Goal: Task Accomplishment & Management: Manage account settings

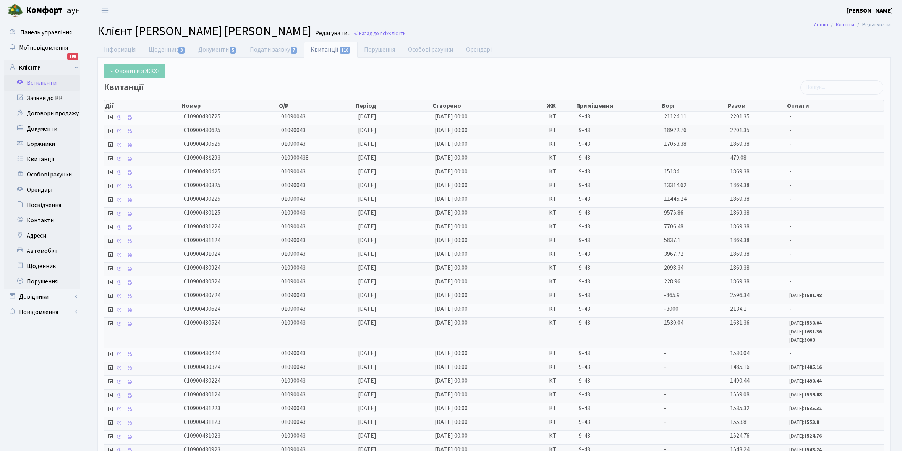
select select "25"
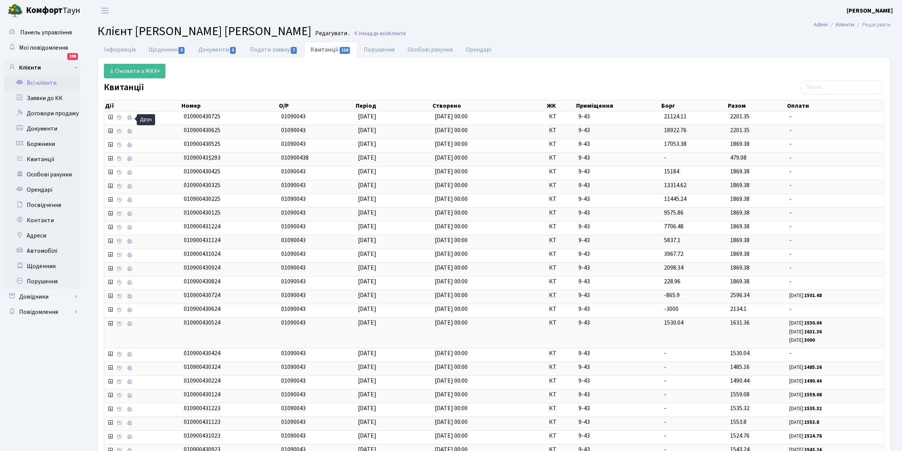
click at [47, 84] on link "Всі клієнти" at bounding box center [42, 82] width 76 height 15
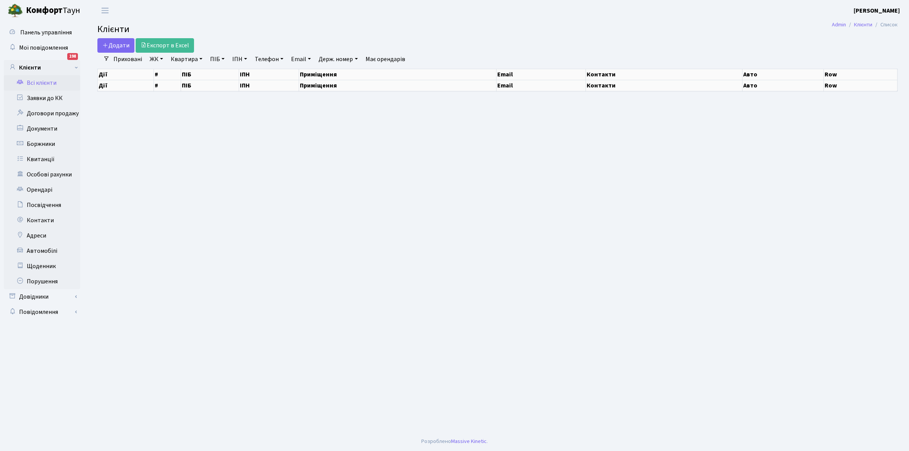
select select "25"
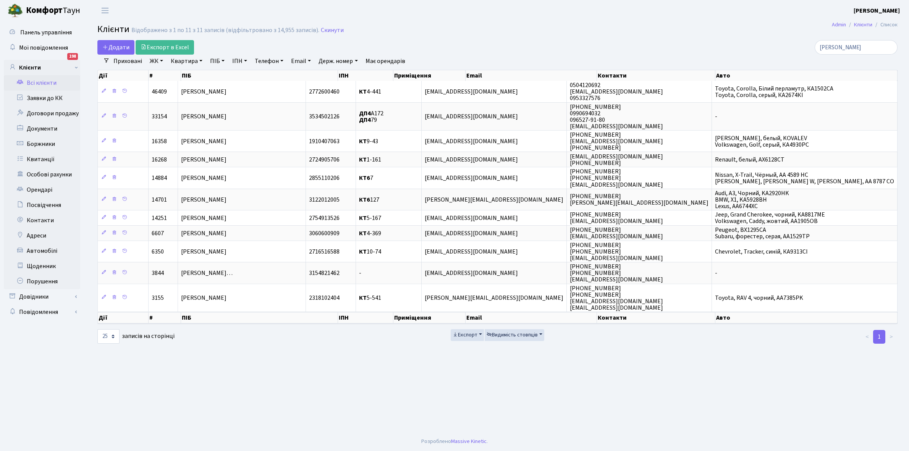
click at [199, 61] on link "Квартира" at bounding box center [187, 61] width 38 height 13
click at [859, 47] on input "ковальова" at bounding box center [856, 47] width 83 height 15
type input "к"
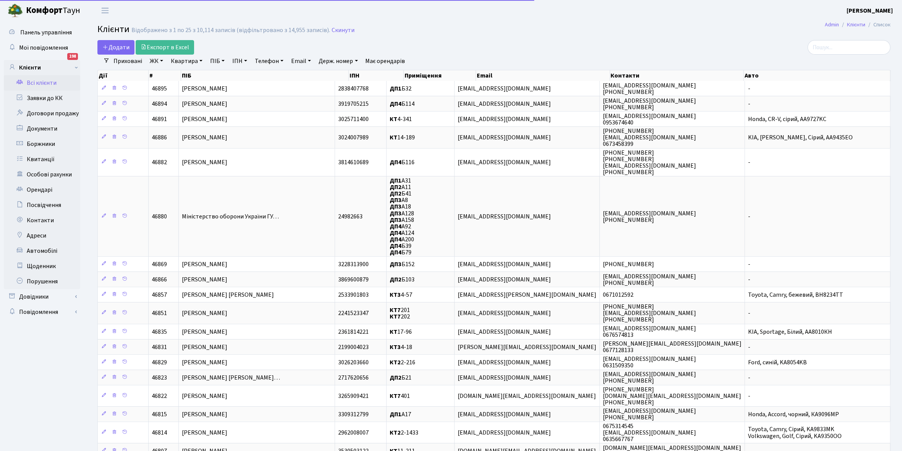
click at [39, 85] on link "Всі клієнти" at bounding box center [42, 82] width 76 height 15
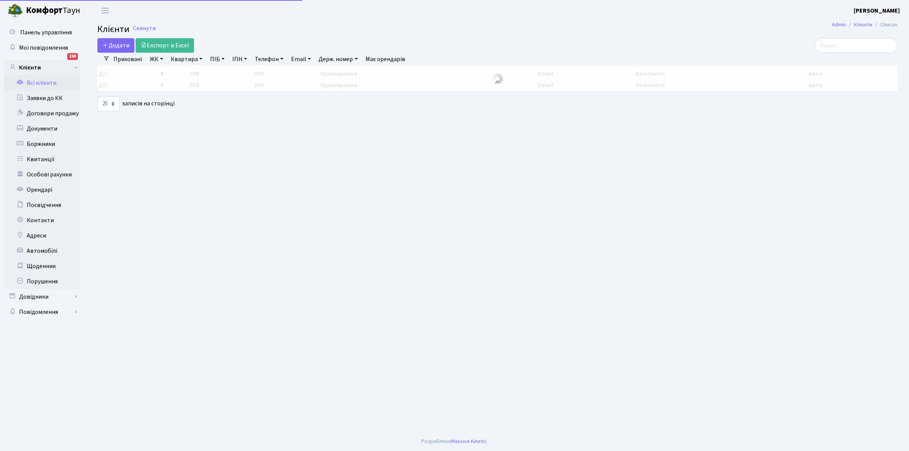
select select "25"
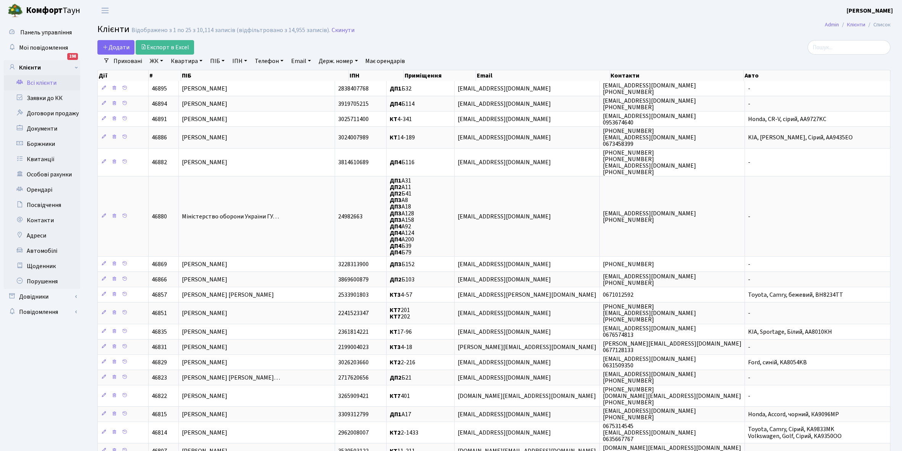
click at [161, 60] on link "ЖК" at bounding box center [156, 61] width 19 height 13
click at [184, 86] on li "КТ, вул. Регенераторна, 4" at bounding box center [194, 87] width 92 height 13
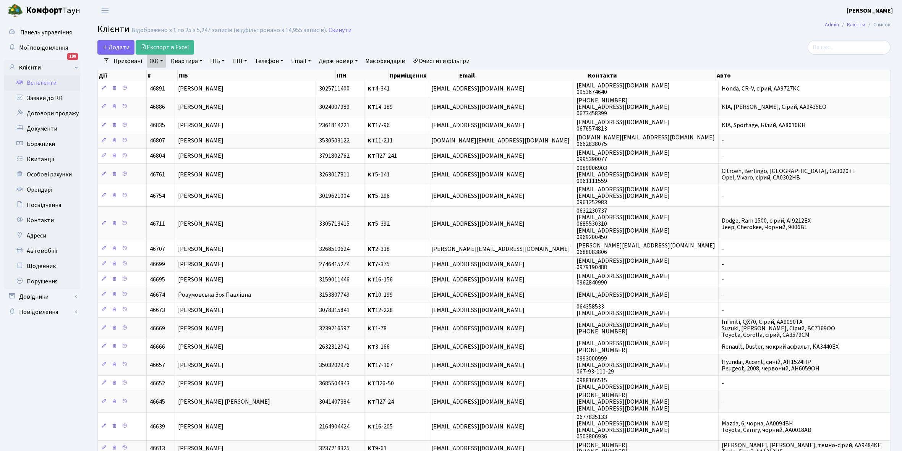
click at [201, 60] on link "Квартира" at bounding box center [187, 61] width 38 height 13
click at [189, 73] on input "text" at bounding box center [190, 76] width 45 height 15
type input "7-203"
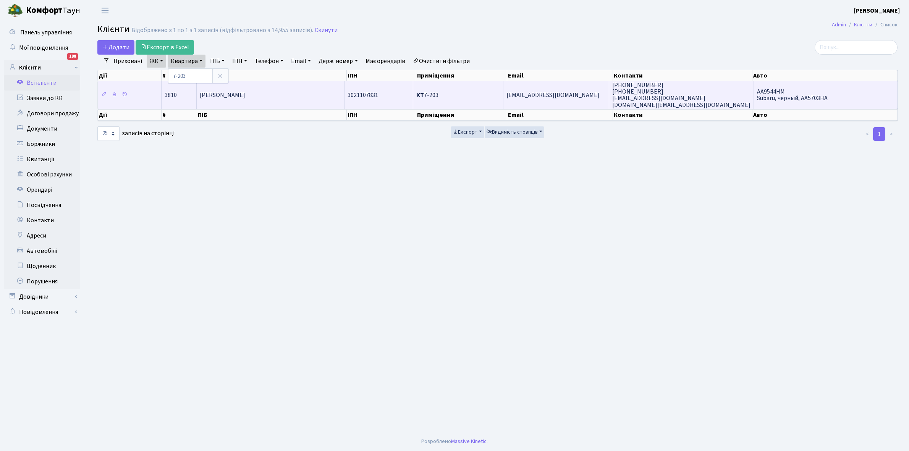
click at [245, 94] on span "Москаленко Юрій Іванович" at bounding box center [222, 95] width 45 height 8
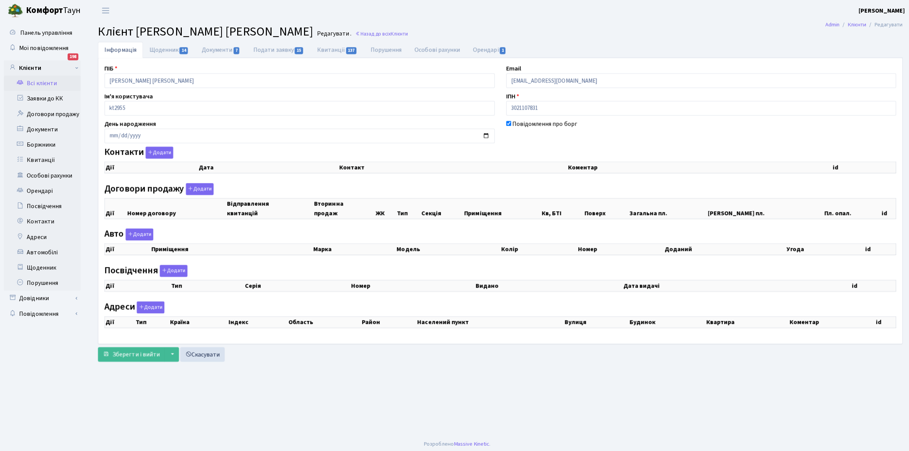
checkbox input "true"
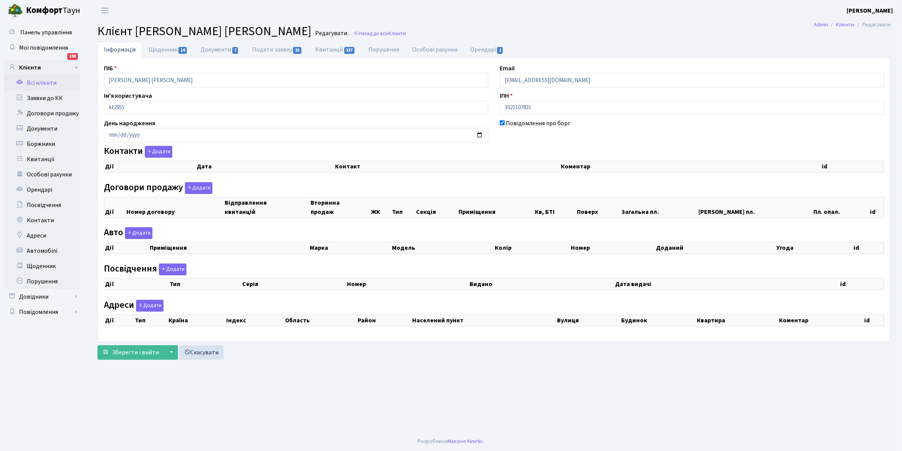
select select "25"
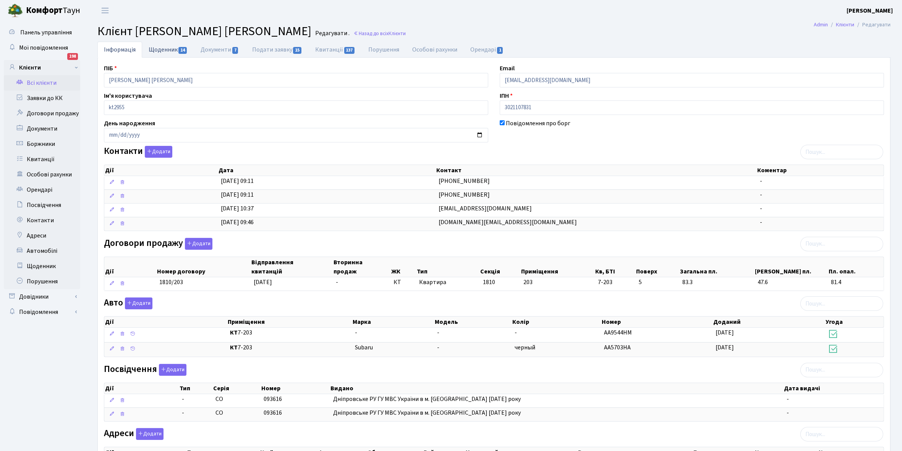
click at [160, 50] on link "Щоденник 14" at bounding box center [168, 50] width 52 height 16
select select "25"
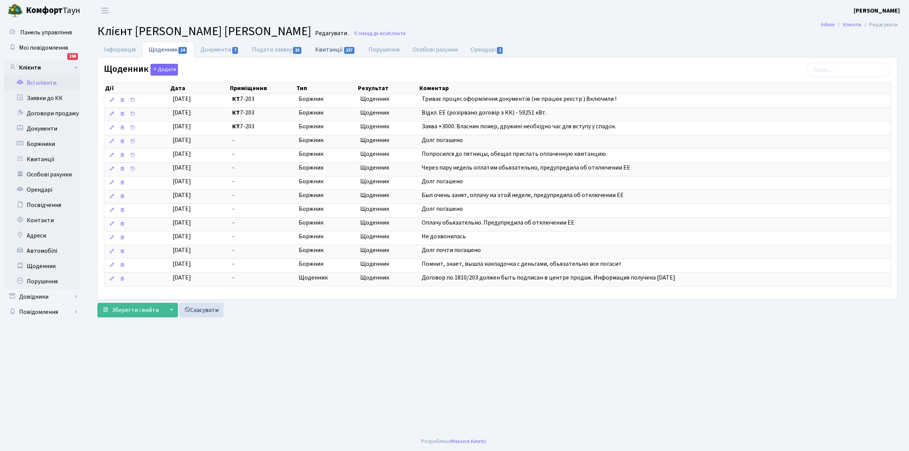
click at [331, 50] on link "Квитанції 137" at bounding box center [335, 50] width 53 height 16
select select "25"
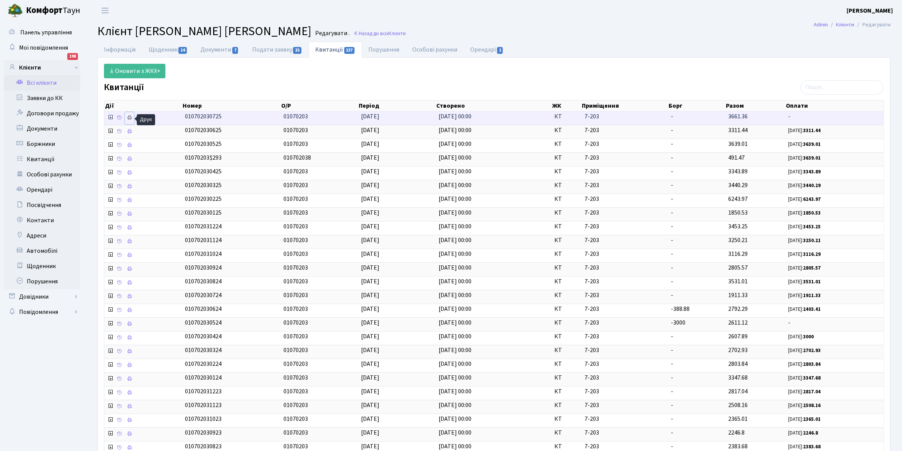
click at [129, 119] on icon at bounding box center [129, 117] width 5 height 5
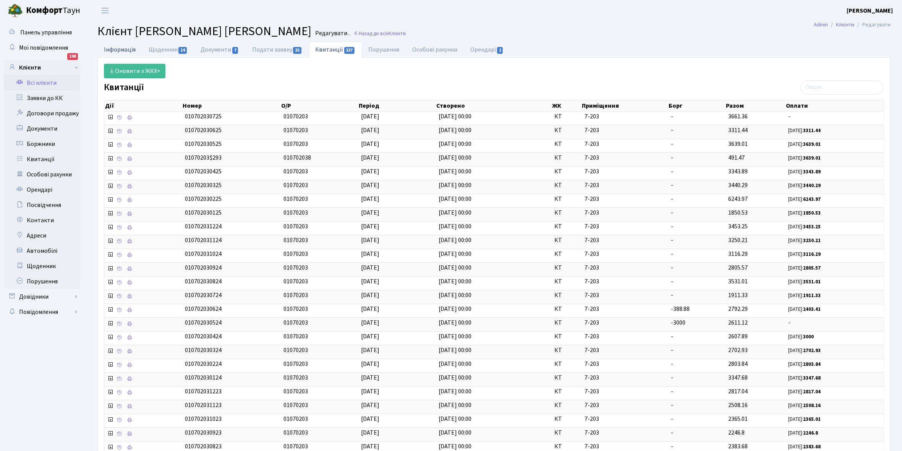
click at [113, 50] on link "Інформація" at bounding box center [119, 50] width 45 height 16
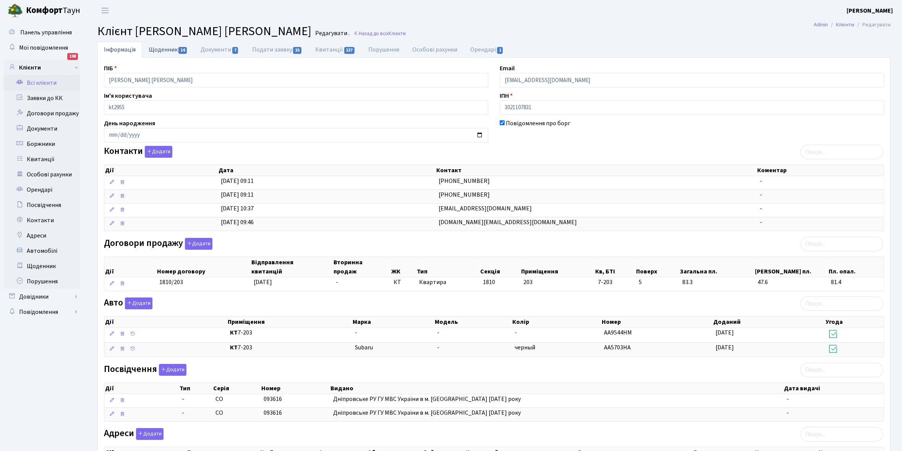
click at [160, 51] on link "Щоденник 14" at bounding box center [168, 50] width 52 height 16
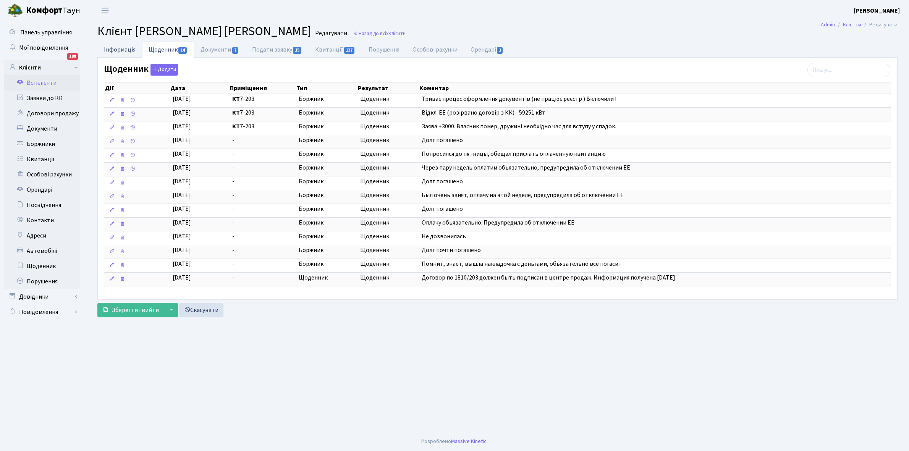
click at [114, 50] on link "Інформація" at bounding box center [119, 50] width 45 height 16
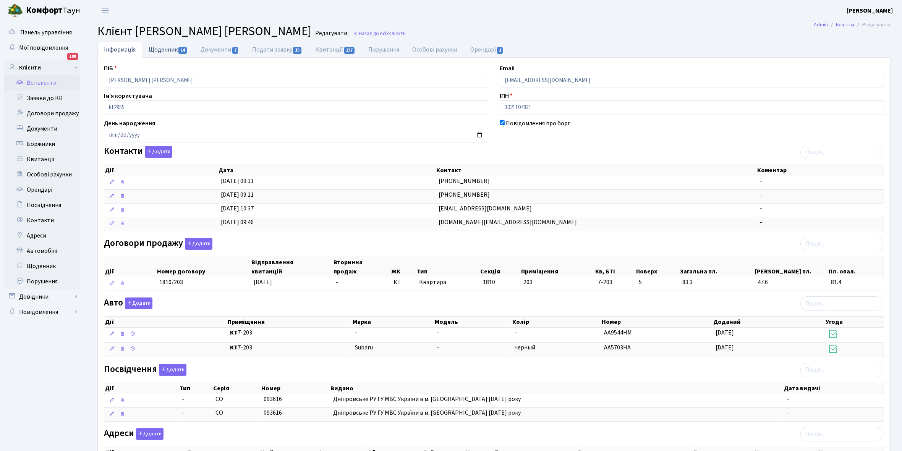
click at [160, 50] on link "Щоденник 14" at bounding box center [168, 50] width 52 height 16
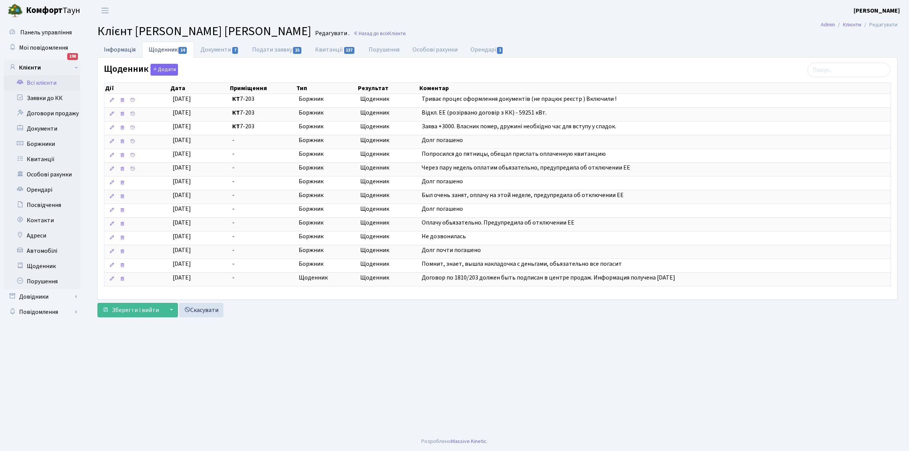
click at [115, 48] on link "Інформація" at bounding box center [119, 50] width 45 height 16
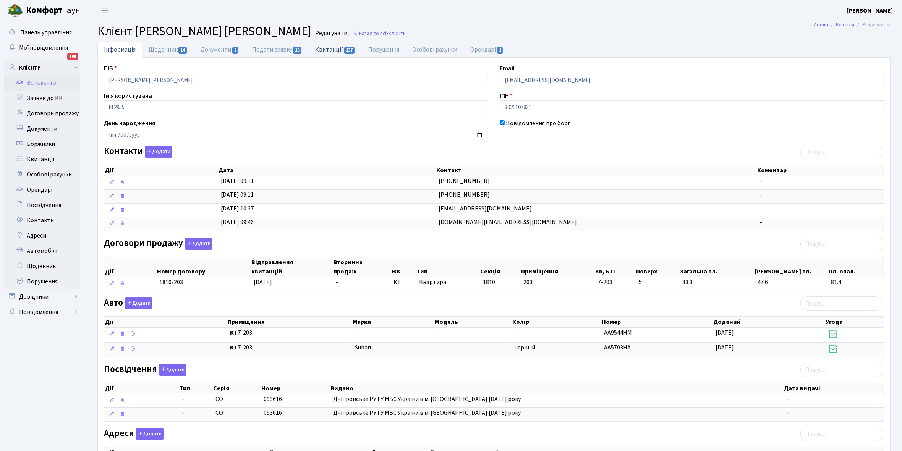
click at [329, 47] on link "Квитанції 137" at bounding box center [335, 50] width 53 height 16
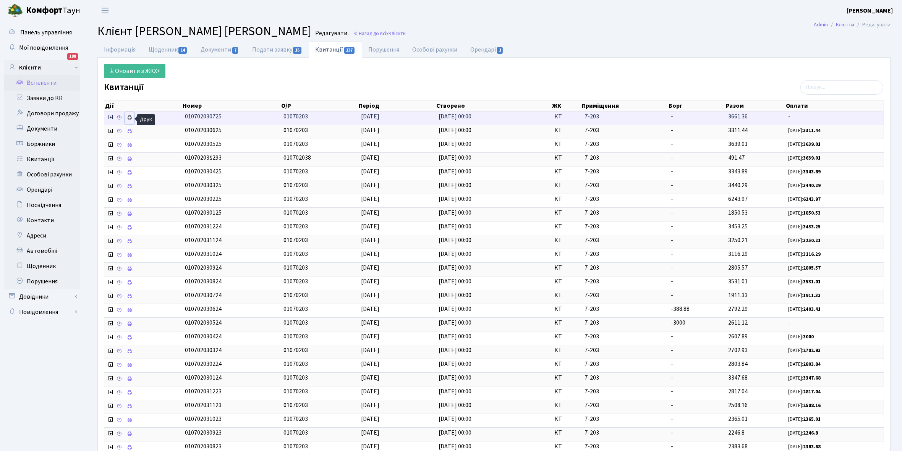
click at [128, 118] on icon at bounding box center [129, 117] width 5 height 5
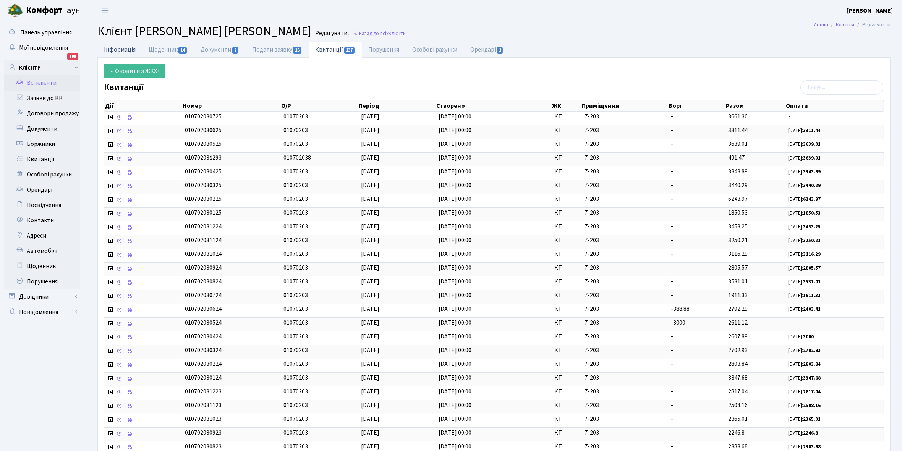
click at [117, 46] on link "Інформація" at bounding box center [119, 50] width 45 height 16
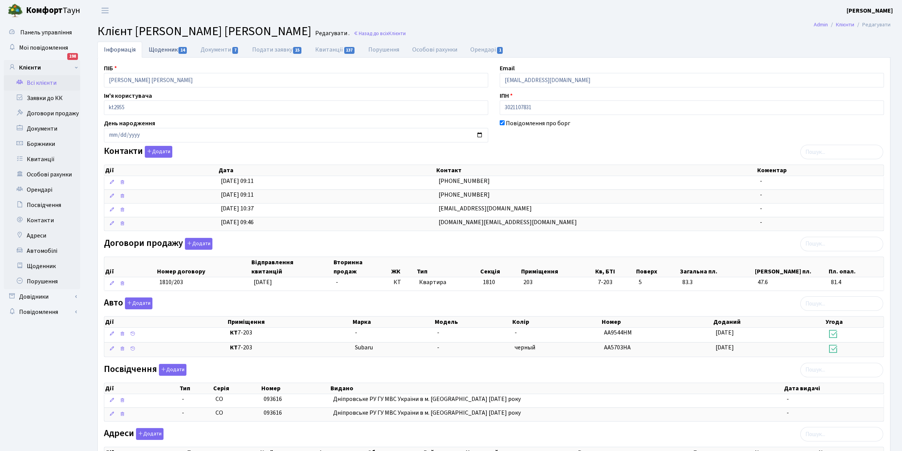
click at [159, 49] on link "Щоденник 14" at bounding box center [168, 50] width 52 height 16
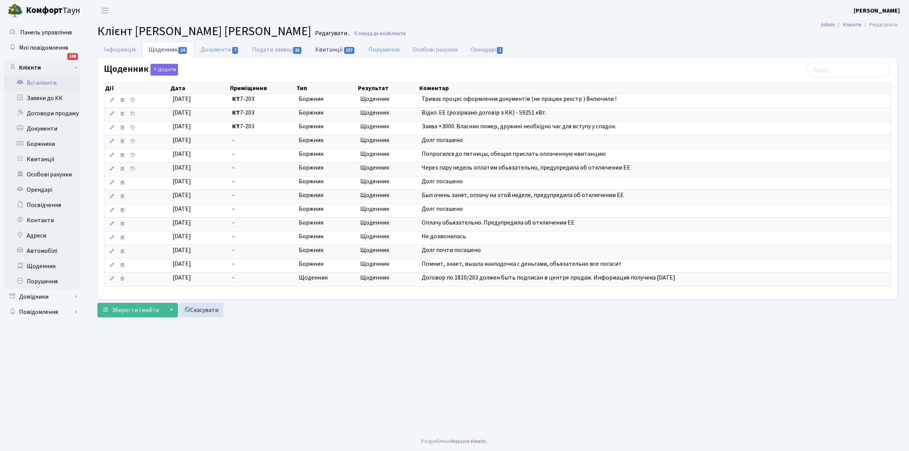
click at [329, 49] on link "Квитанції 137" at bounding box center [335, 50] width 53 height 16
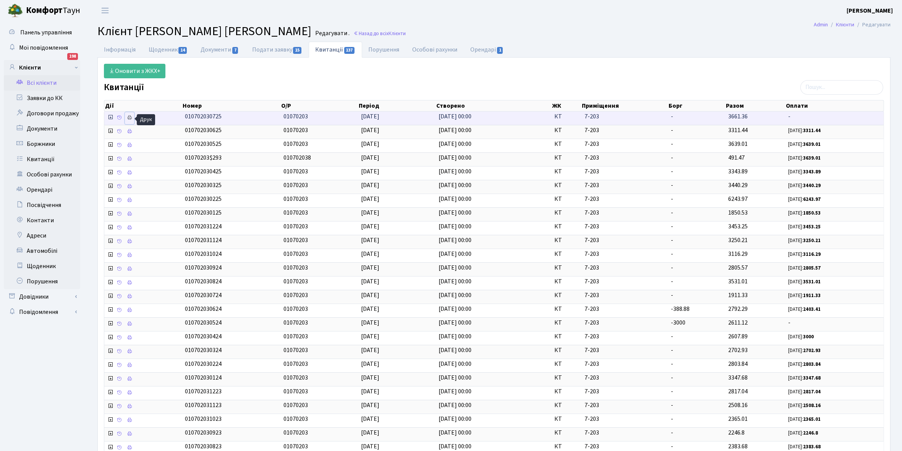
click at [131, 118] on icon at bounding box center [129, 117] width 5 height 5
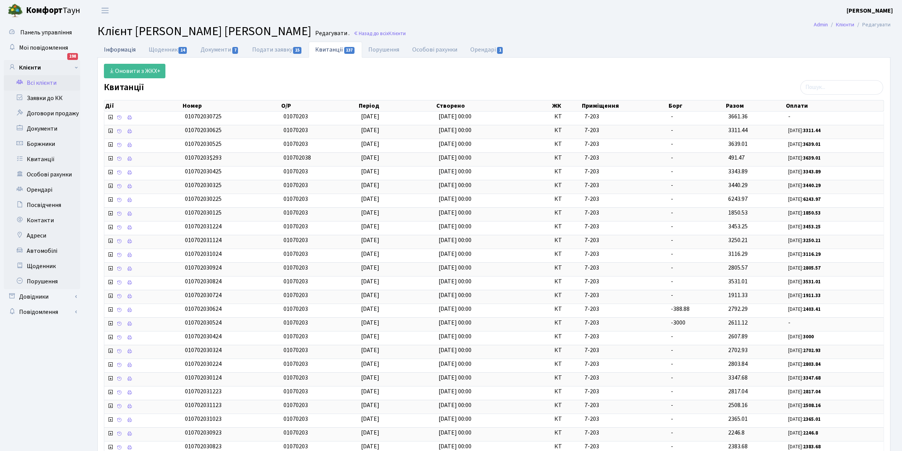
click at [115, 50] on link "Інформація" at bounding box center [119, 50] width 45 height 16
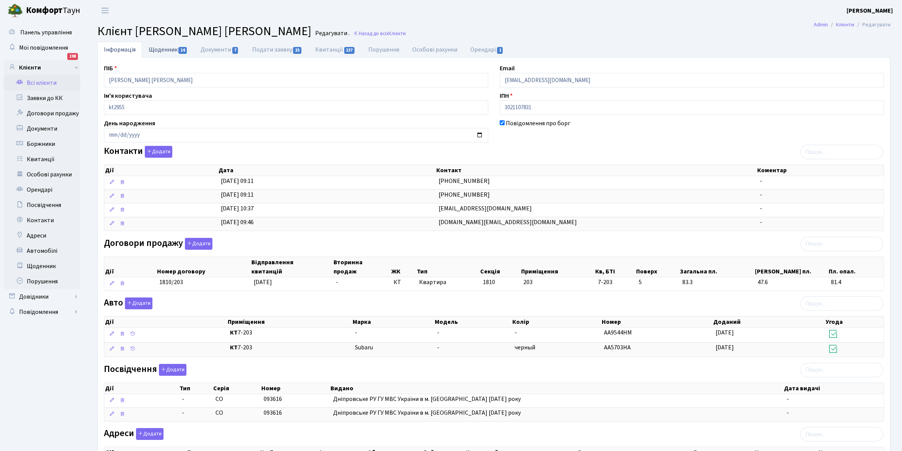
click at [158, 49] on link "Щоденник 14" at bounding box center [168, 50] width 52 height 16
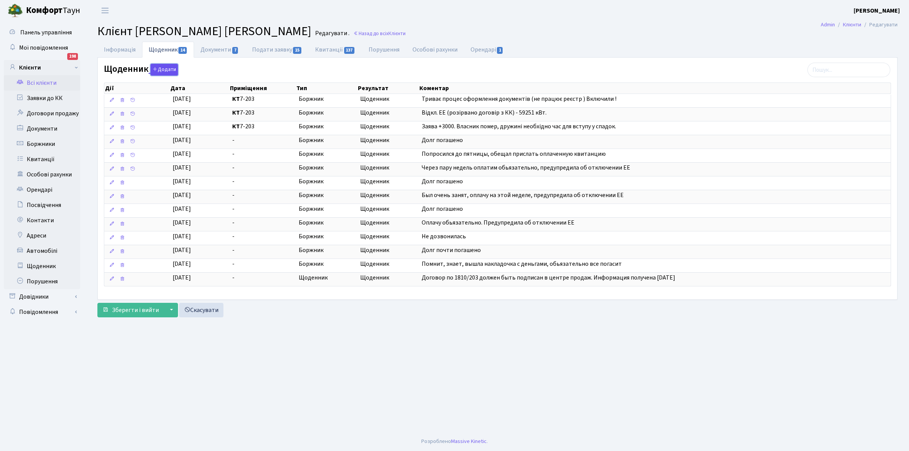
click at [169, 67] on button "Додати" at bounding box center [165, 70] width 28 height 12
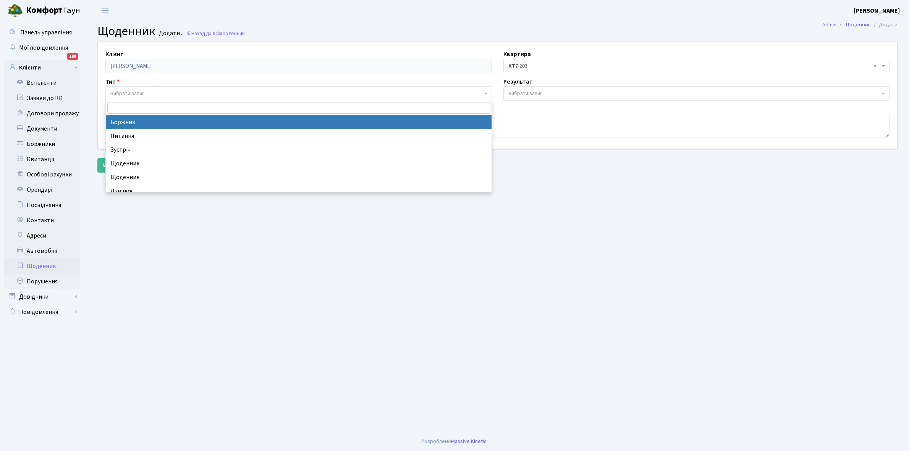
click at [131, 89] on span "Вибрати запис" at bounding box center [298, 93] width 387 height 15
select select "189"
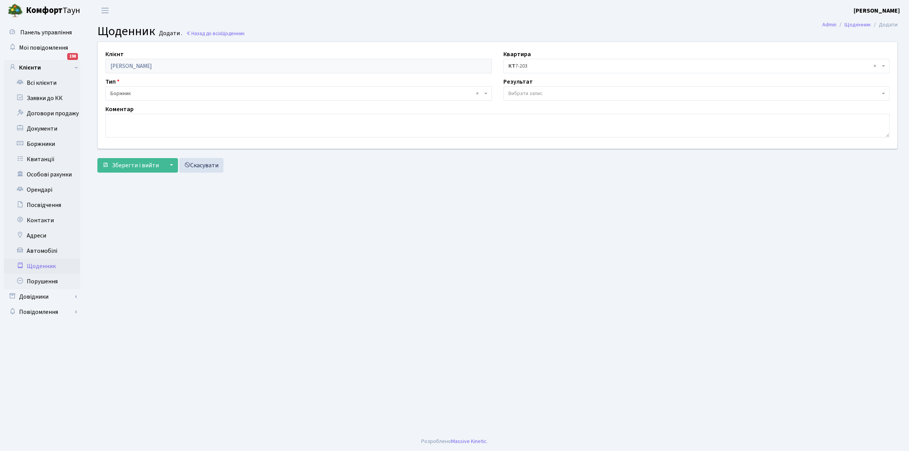
click at [543, 94] on span "Вибрати запис" at bounding box center [526, 94] width 34 height 8
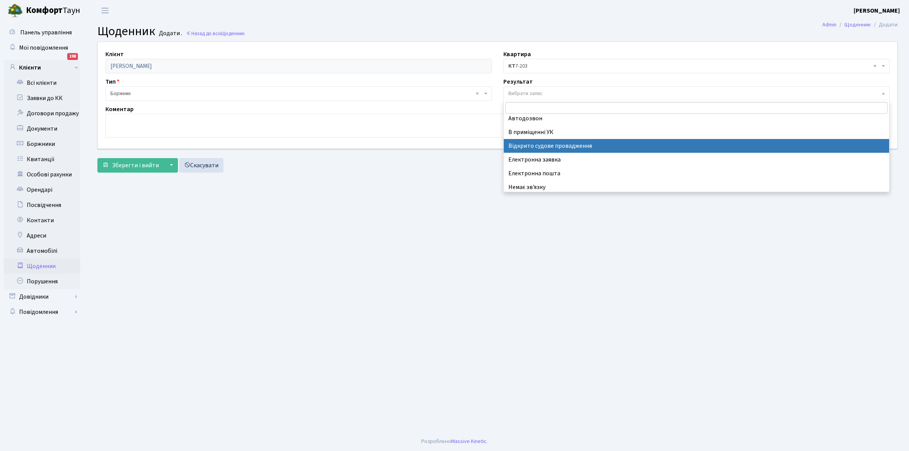
scroll to position [47, 0]
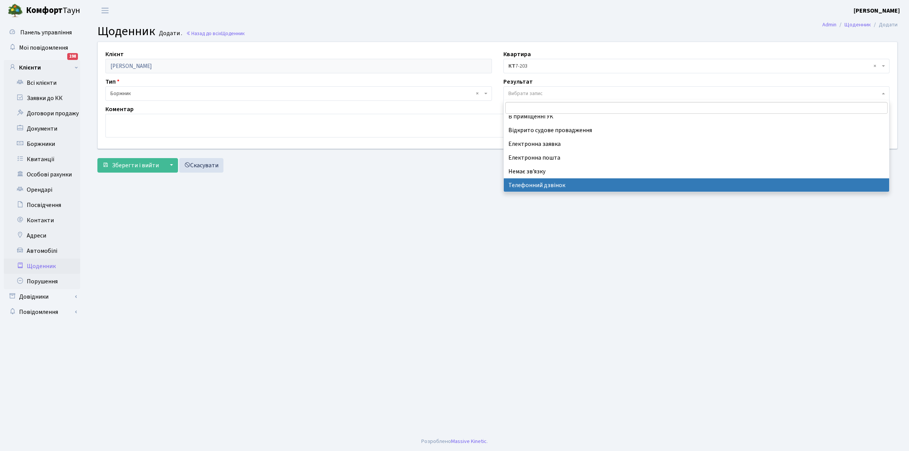
select select "196"
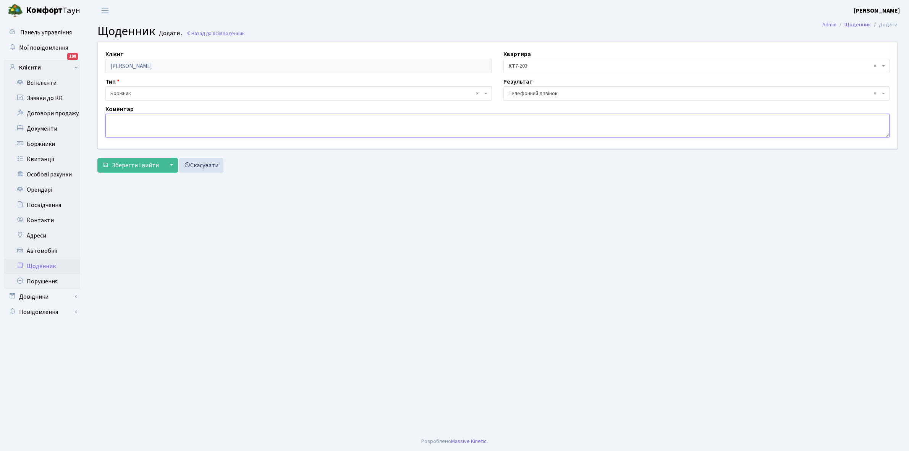
click at [123, 125] on textarea at bounding box center [497, 126] width 784 height 24
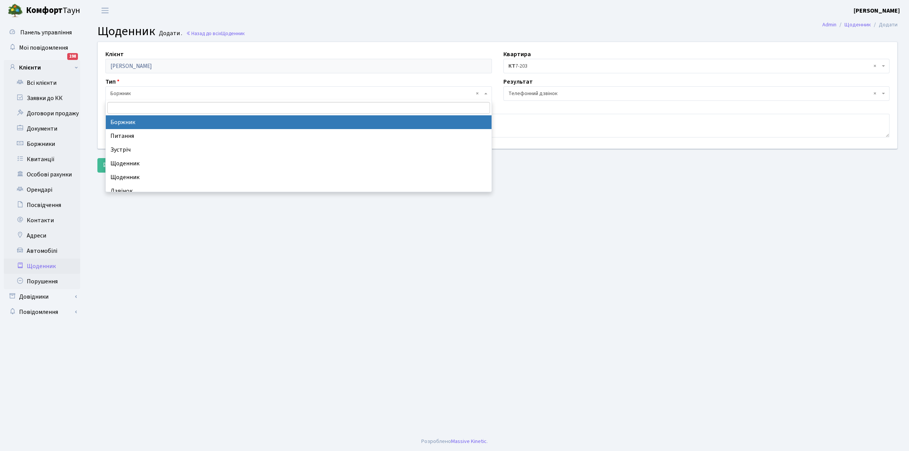
click at [149, 96] on span "× Боржник" at bounding box center [296, 94] width 372 height 8
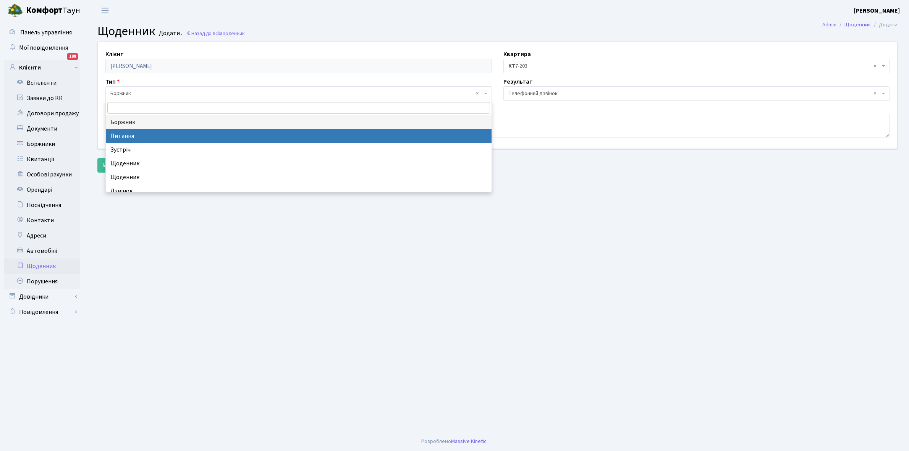
select select "9"
click at [146, 94] on span "× Питання" at bounding box center [296, 94] width 372 height 8
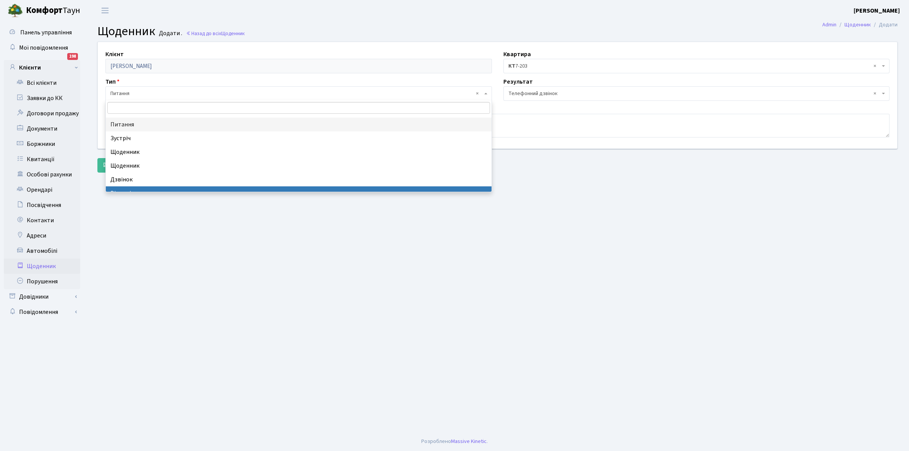
scroll to position [0, 0]
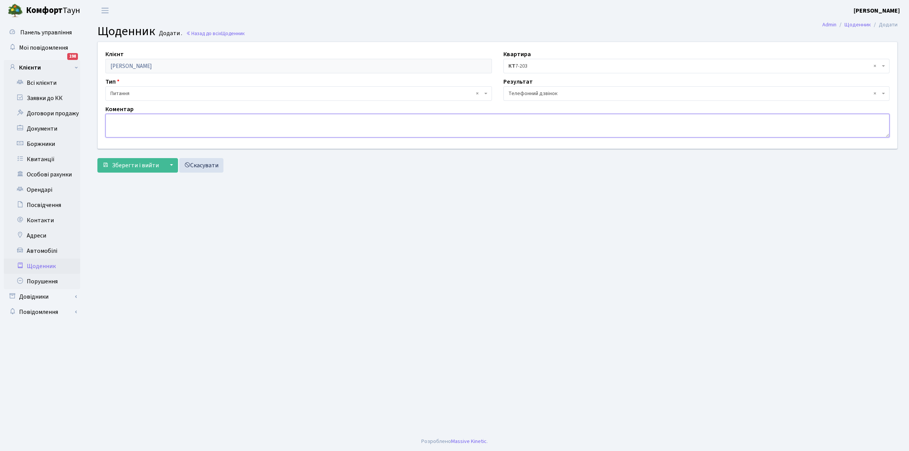
click at [115, 125] on textarea at bounding box center [497, 126] width 784 height 24
click at [193, 120] on textarea "Проблема з документами не вирішина." at bounding box center [497, 126] width 784 height 24
click at [226, 119] on textarea "Проблема з документами не виришина." at bounding box center [497, 126] width 784 height 24
click at [195, 120] on textarea "Проблема з документами не виришина." at bounding box center [497, 126] width 784 height 24
click at [202, 120] on textarea "Проблема з документами не вирішина." at bounding box center [497, 126] width 784 height 24
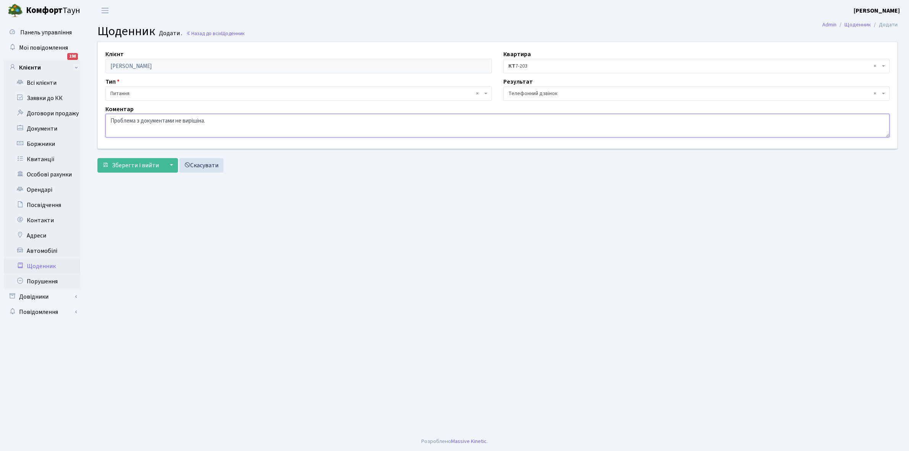
click at [215, 130] on textarea "Проблема з документами не вирішіна." at bounding box center [497, 126] width 784 height 24
type textarea "Проблема з документами не вирішується"
click at [149, 165] on span "Зберегти і вийти" at bounding box center [135, 165] width 47 height 8
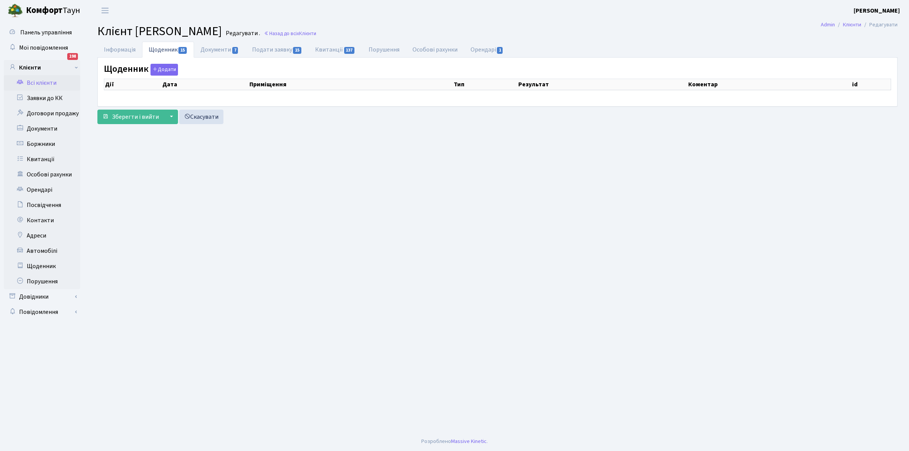
select select "25"
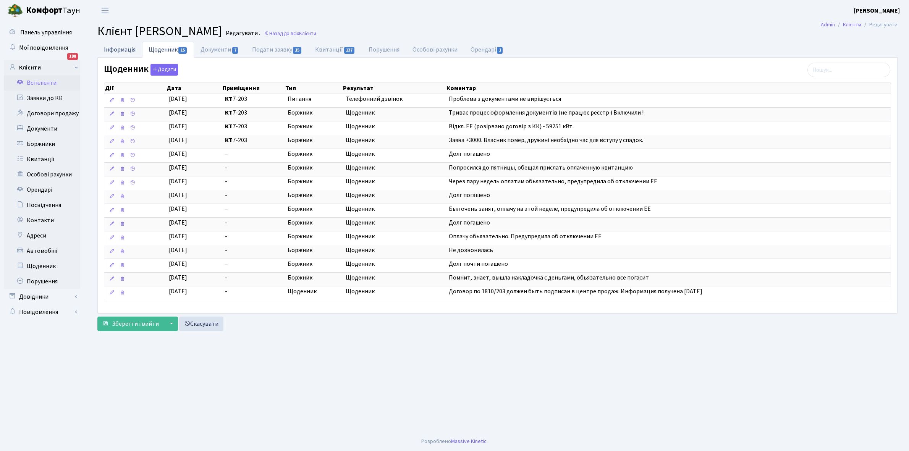
click at [121, 51] on link "Інформація" at bounding box center [119, 50] width 45 height 16
select select "25"
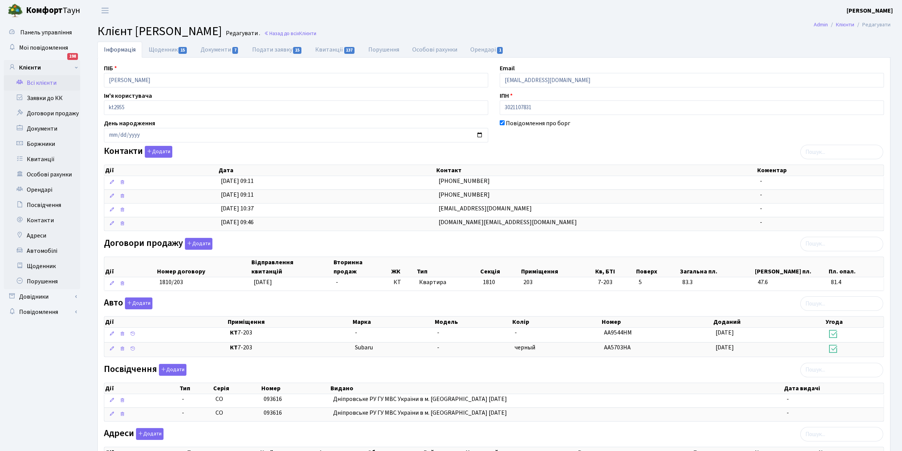
click at [40, 79] on link "Всі клієнти" at bounding box center [42, 82] width 76 height 15
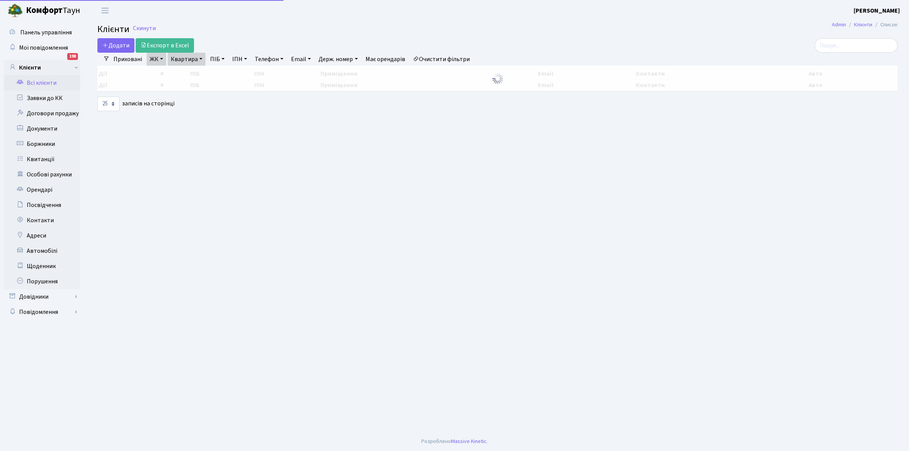
select select "25"
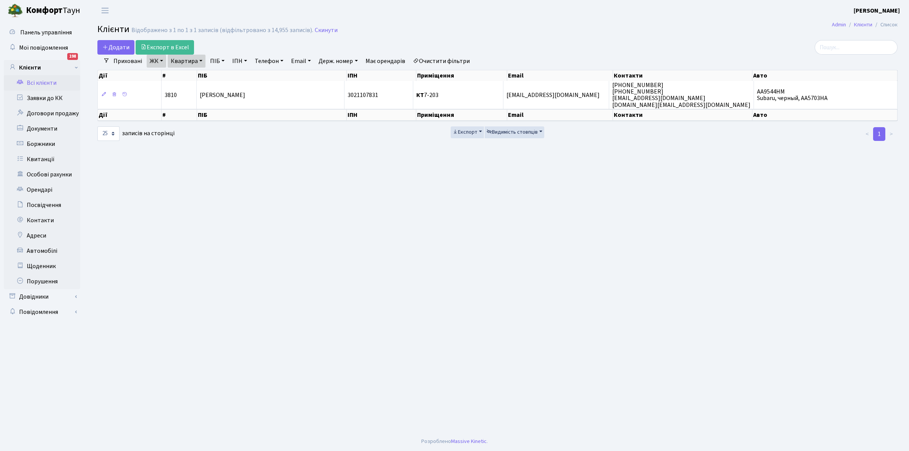
click at [202, 60] on link "Квартира" at bounding box center [187, 61] width 38 height 13
click at [201, 79] on input "7-203" at bounding box center [190, 76] width 45 height 15
type input "7-384"
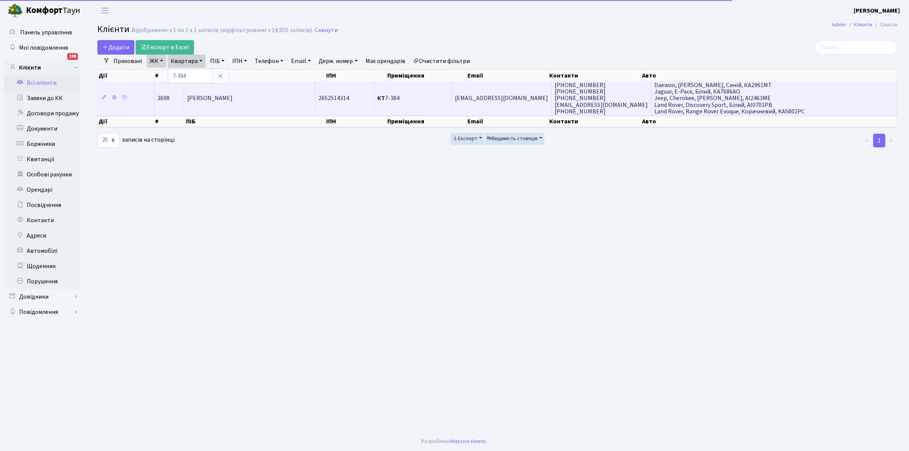
click at [274, 95] on td "[PERSON_NAME]" at bounding box center [249, 98] width 131 height 34
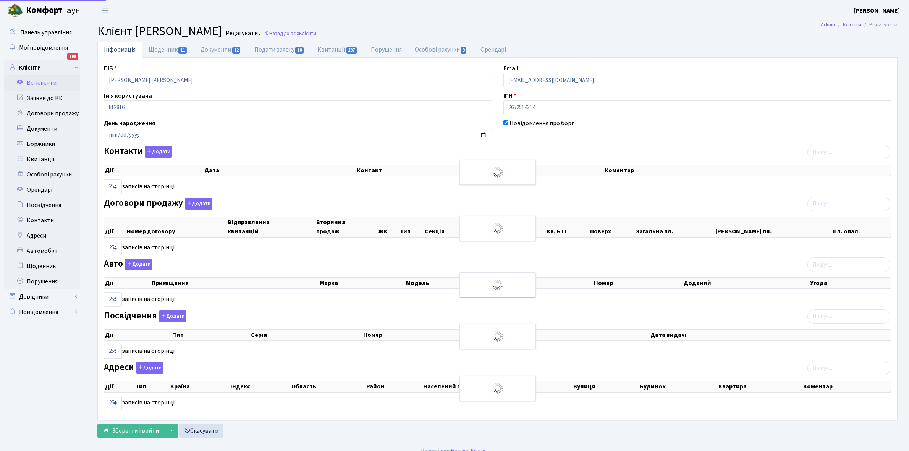
select select "25"
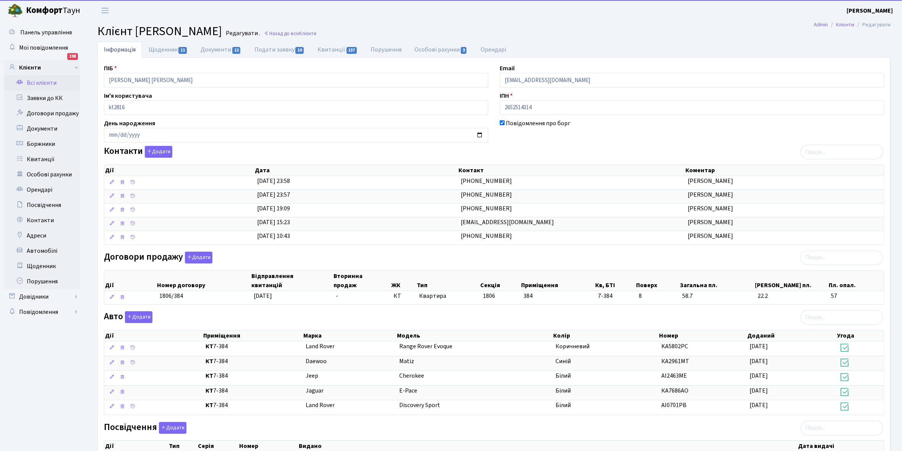
click at [160, 47] on link "Щоденник 11" at bounding box center [168, 50] width 52 height 16
select select "25"
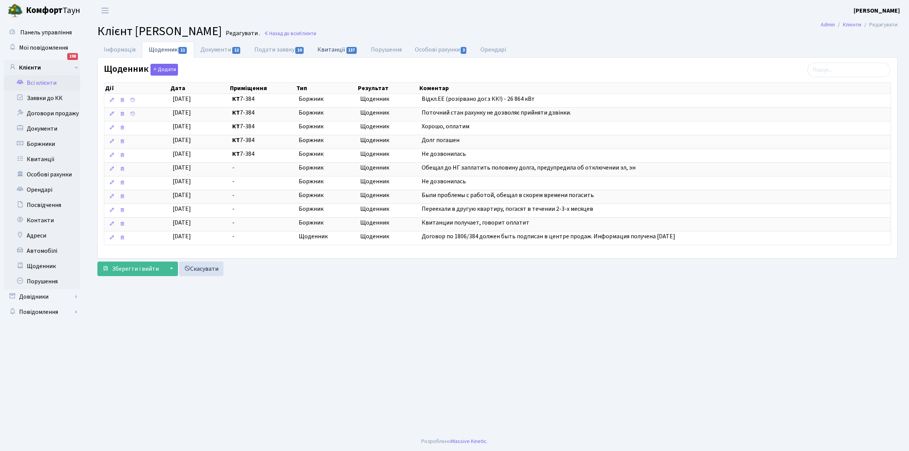
click at [330, 48] on link "Квитанції 137" at bounding box center [337, 50] width 53 height 16
select select "25"
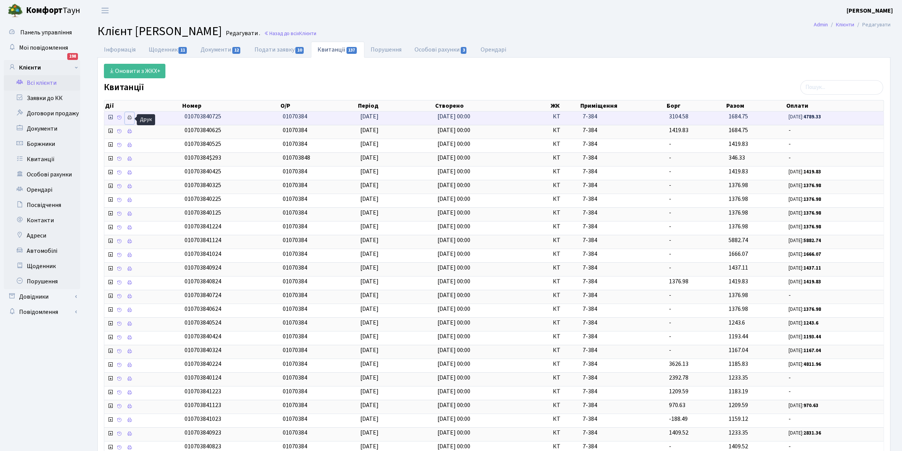
click at [128, 118] on icon at bounding box center [129, 117] width 5 height 5
